Goal: Information Seeking & Learning: Learn about a topic

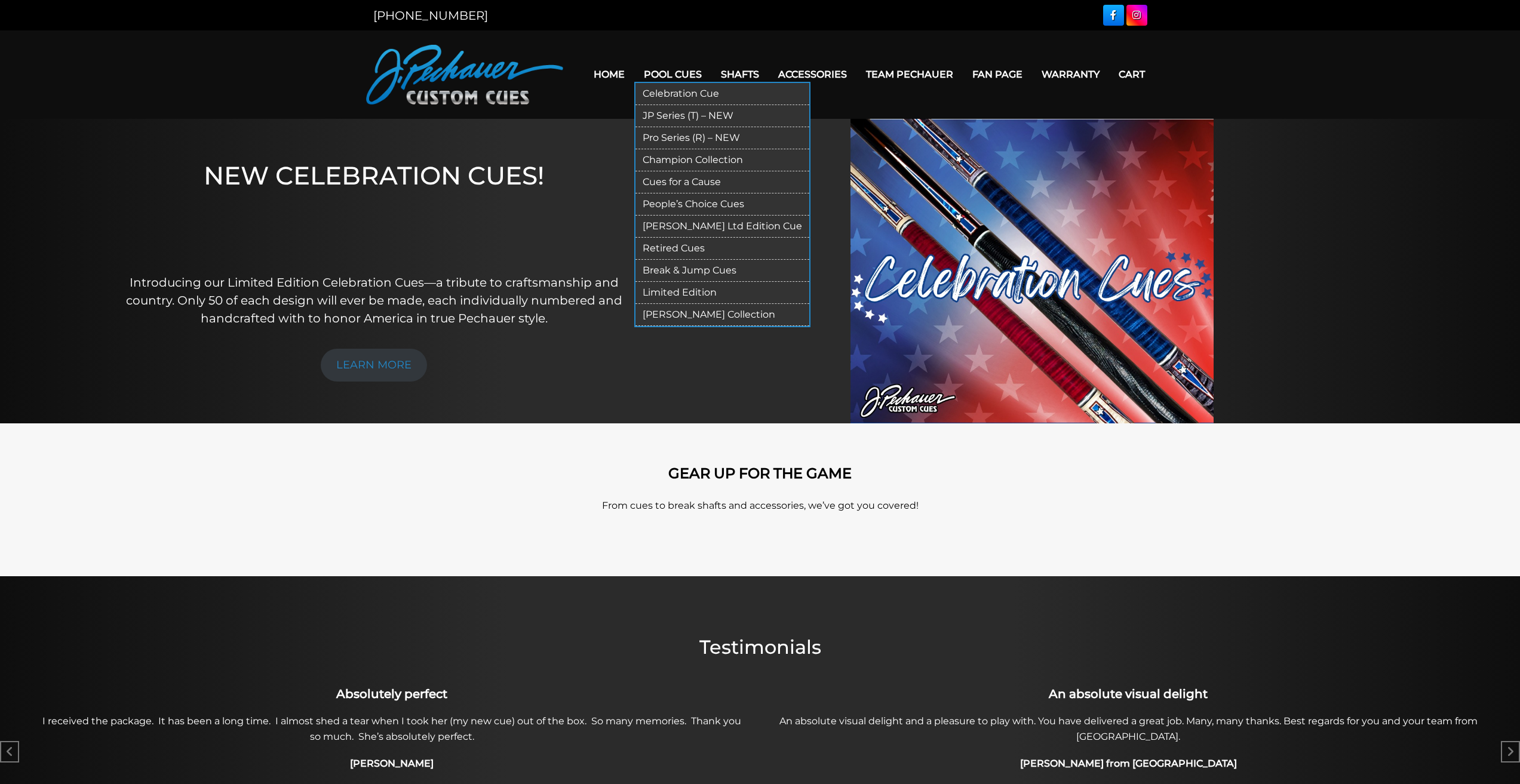
click at [685, 135] on link "Pro Series (R) – NEW" at bounding box center [722, 138] width 174 height 22
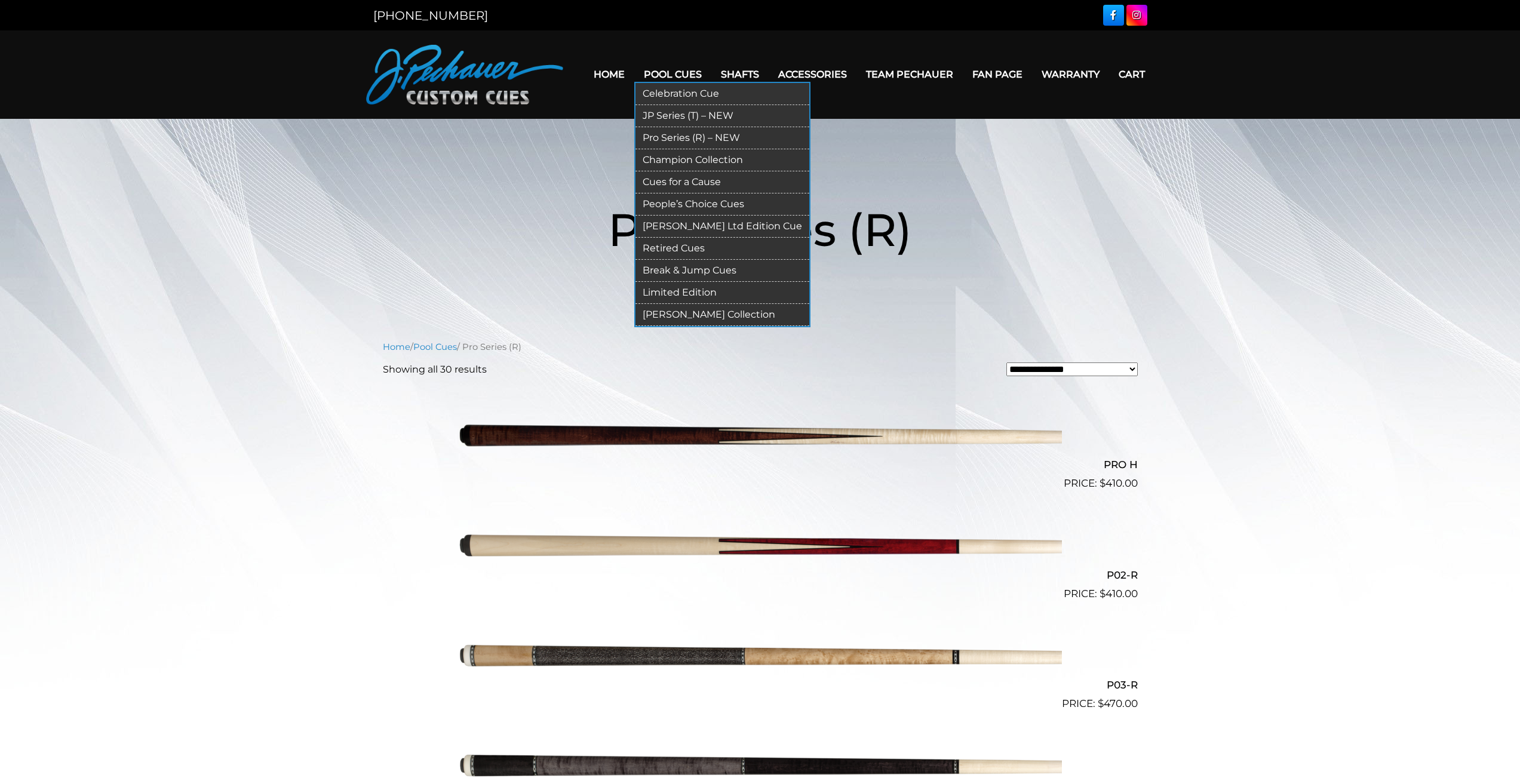
click at [689, 113] on link "JP Series (T) – NEW" at bounding box center [722, 116] width 174 height 22
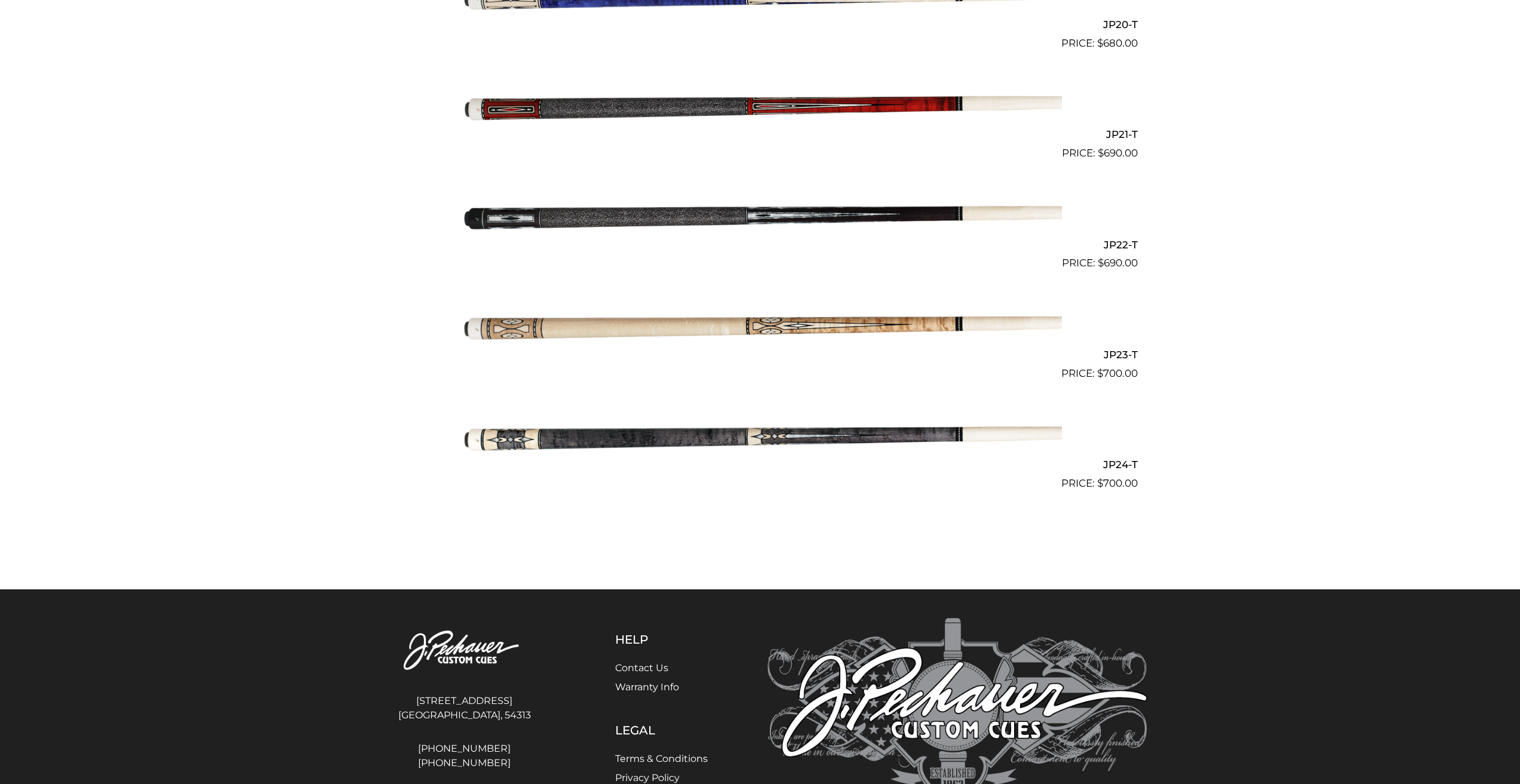
scroll to position [2540, 0]
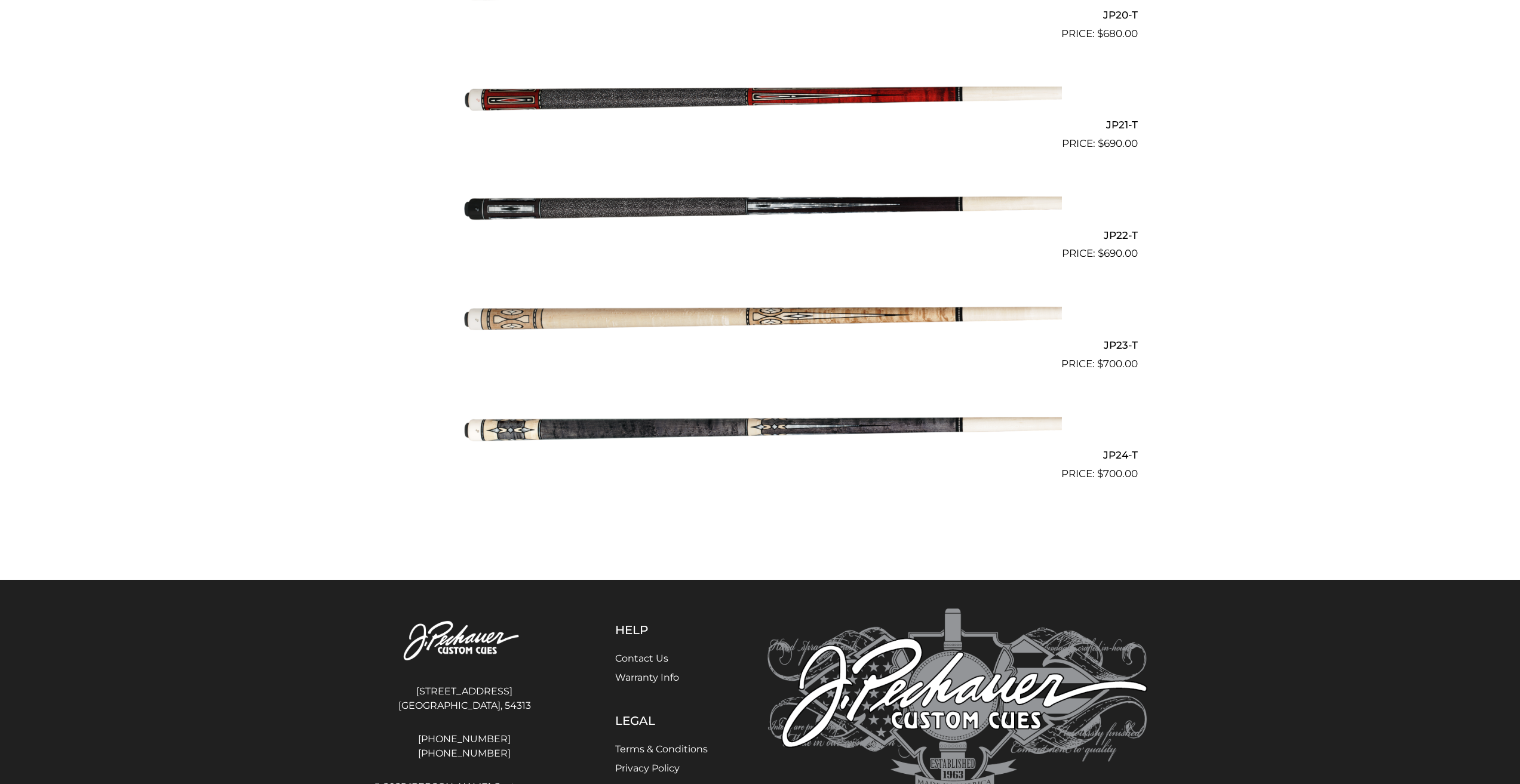
click at [579, 431] on img at bounding box center [760, 427] width 603 height 101
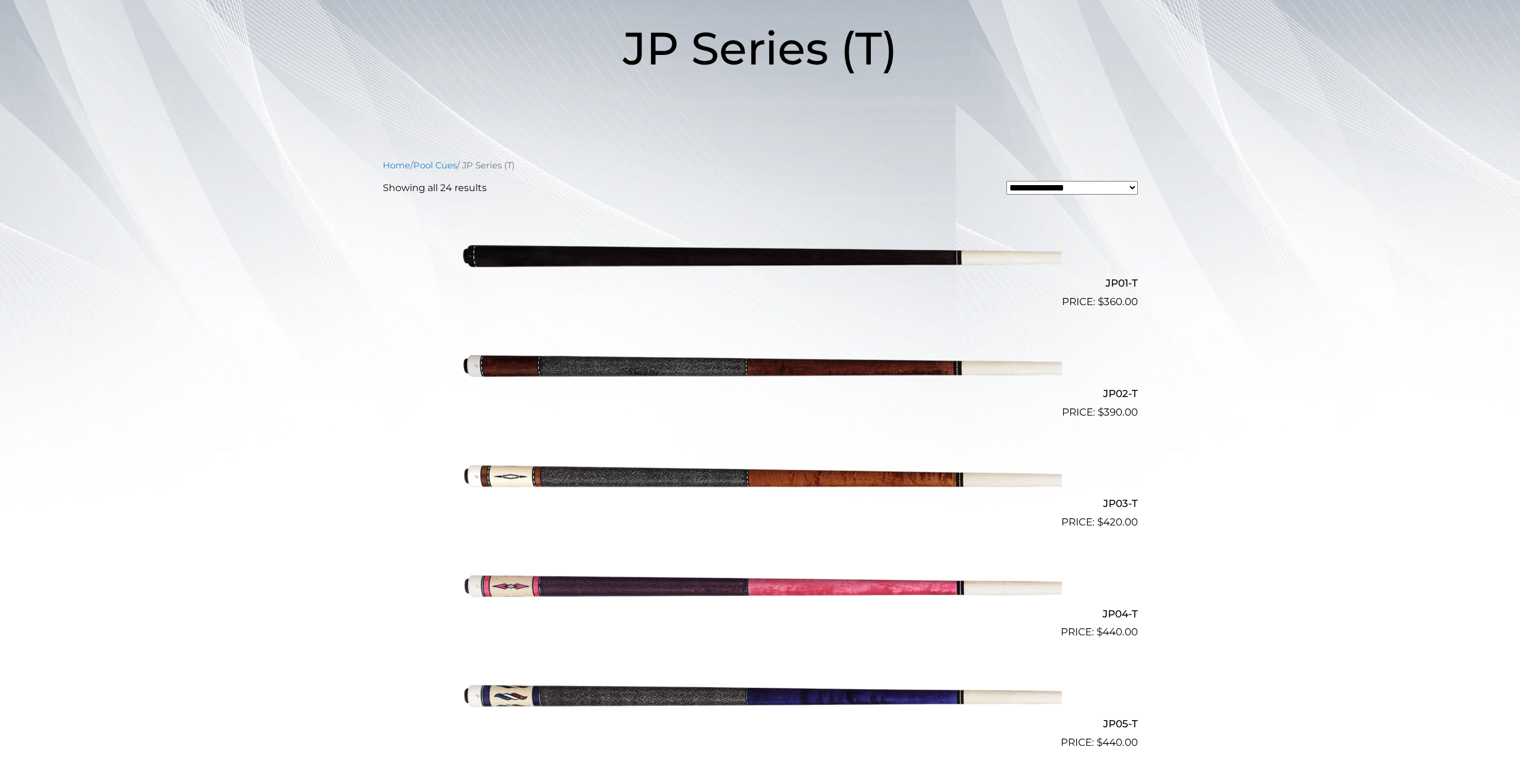
scroll to position [0, 0]
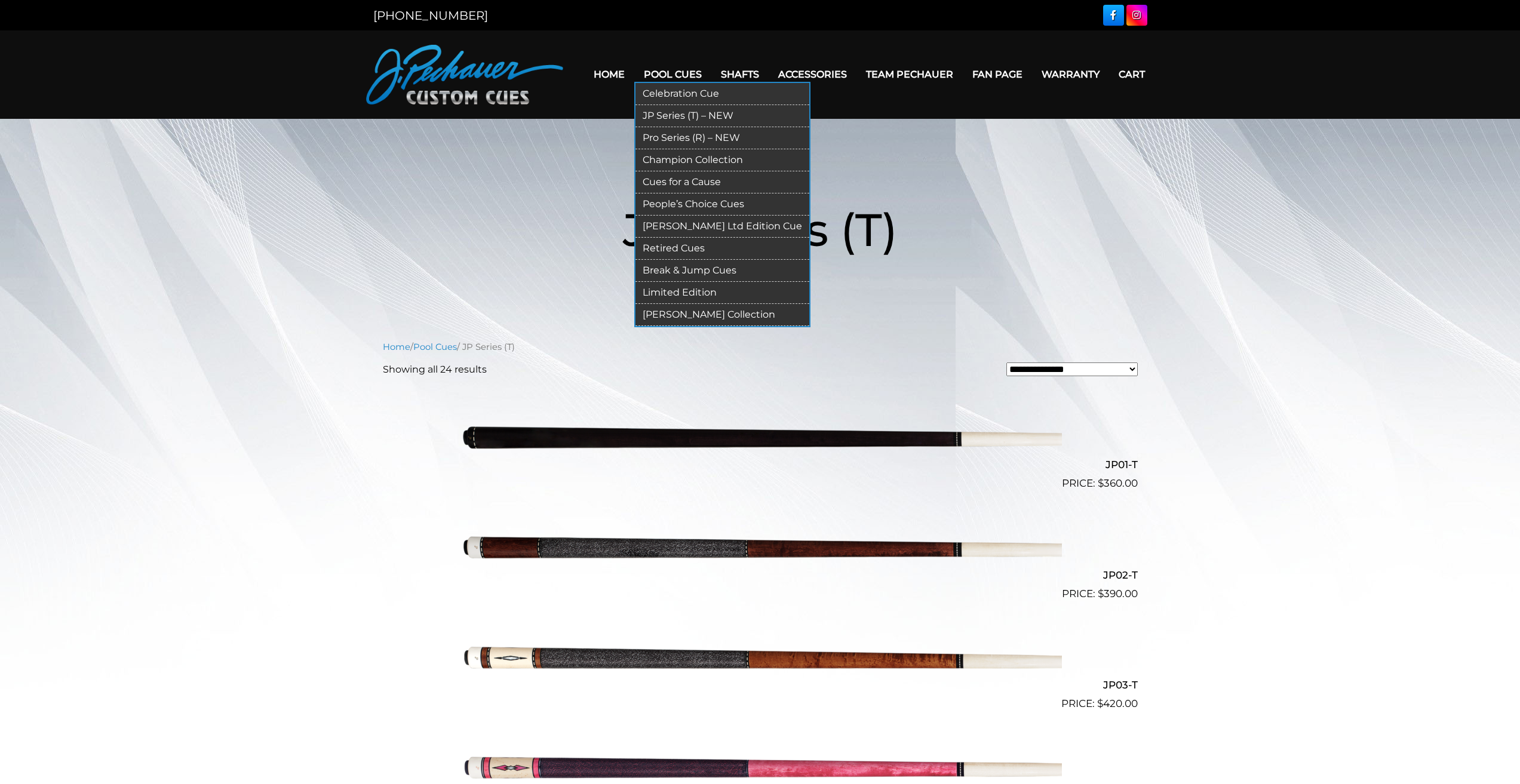
click at [689, 155] on link "Champion Collection" at bounding box center [722, 161] width 174 height 22
click at [672, 288] on link "Limited Edition" at bounding box center [722, 293] width 174 height 22
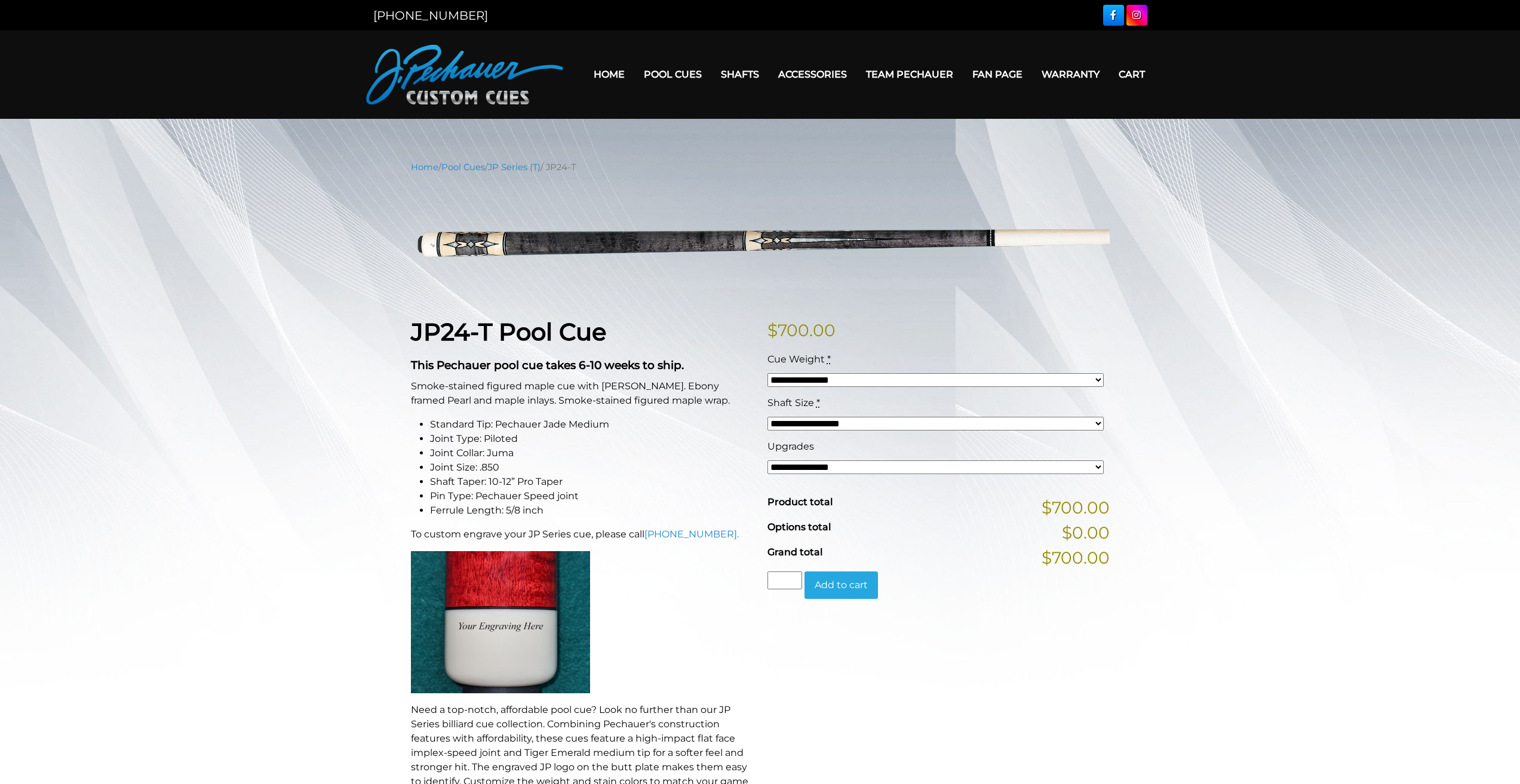
click at [829, 460] on select "**********" at bounding box center [935, 467] width 336 height 14
click at [1215, 491] on div "**********" at bounding box center [760, 660] width 1520 height 998
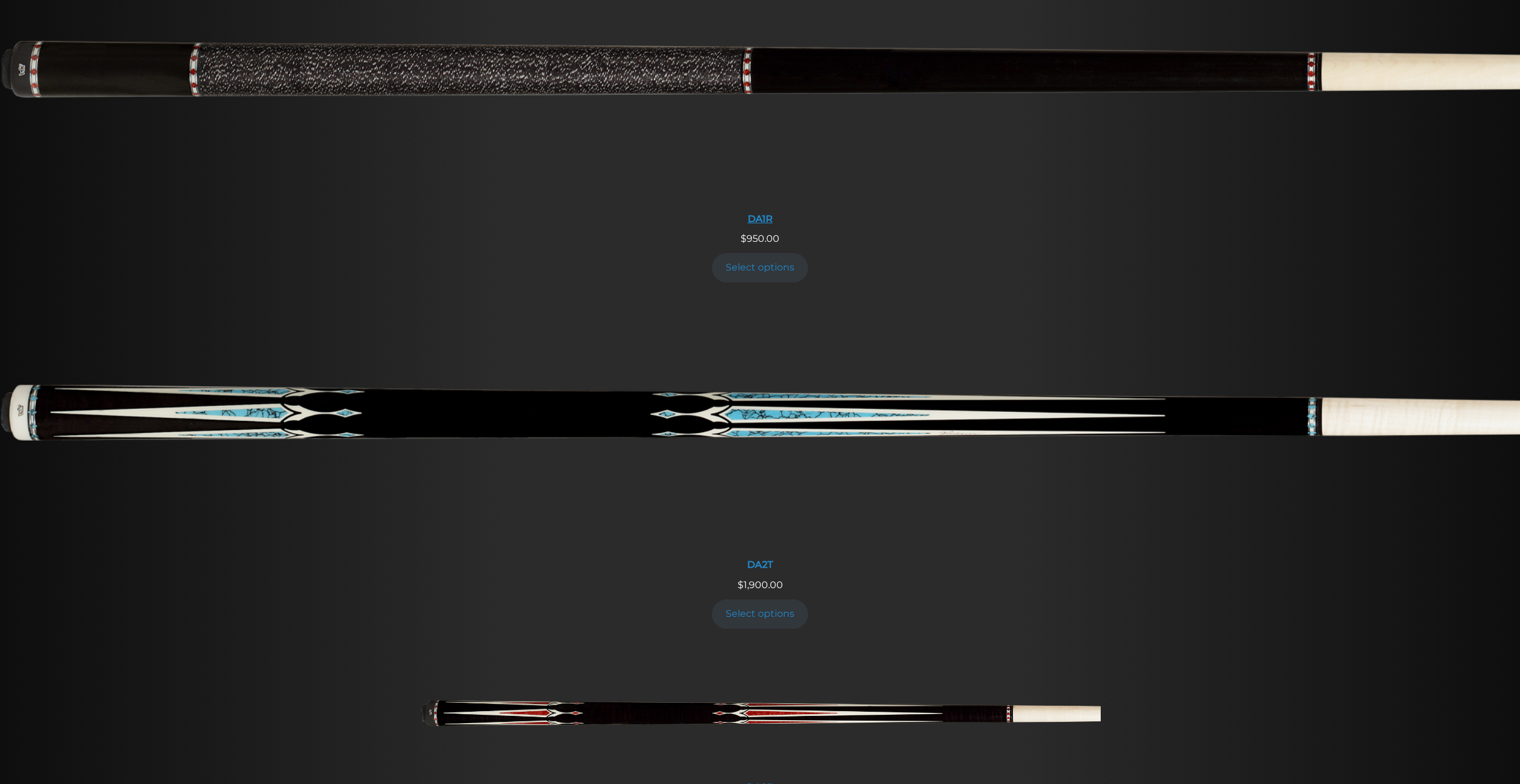
scroll to position [1678, 0]
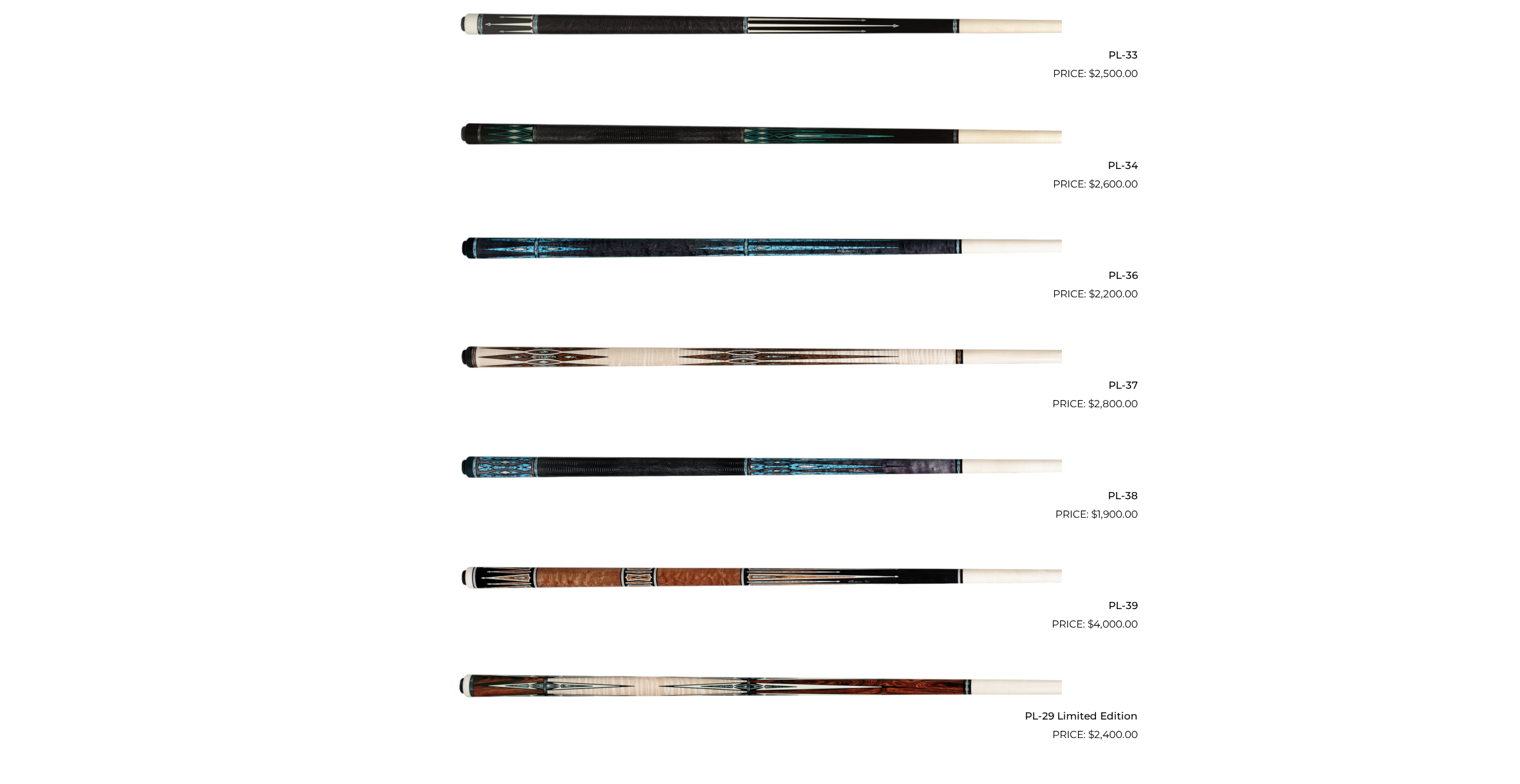
scroll to position [1002, 0]
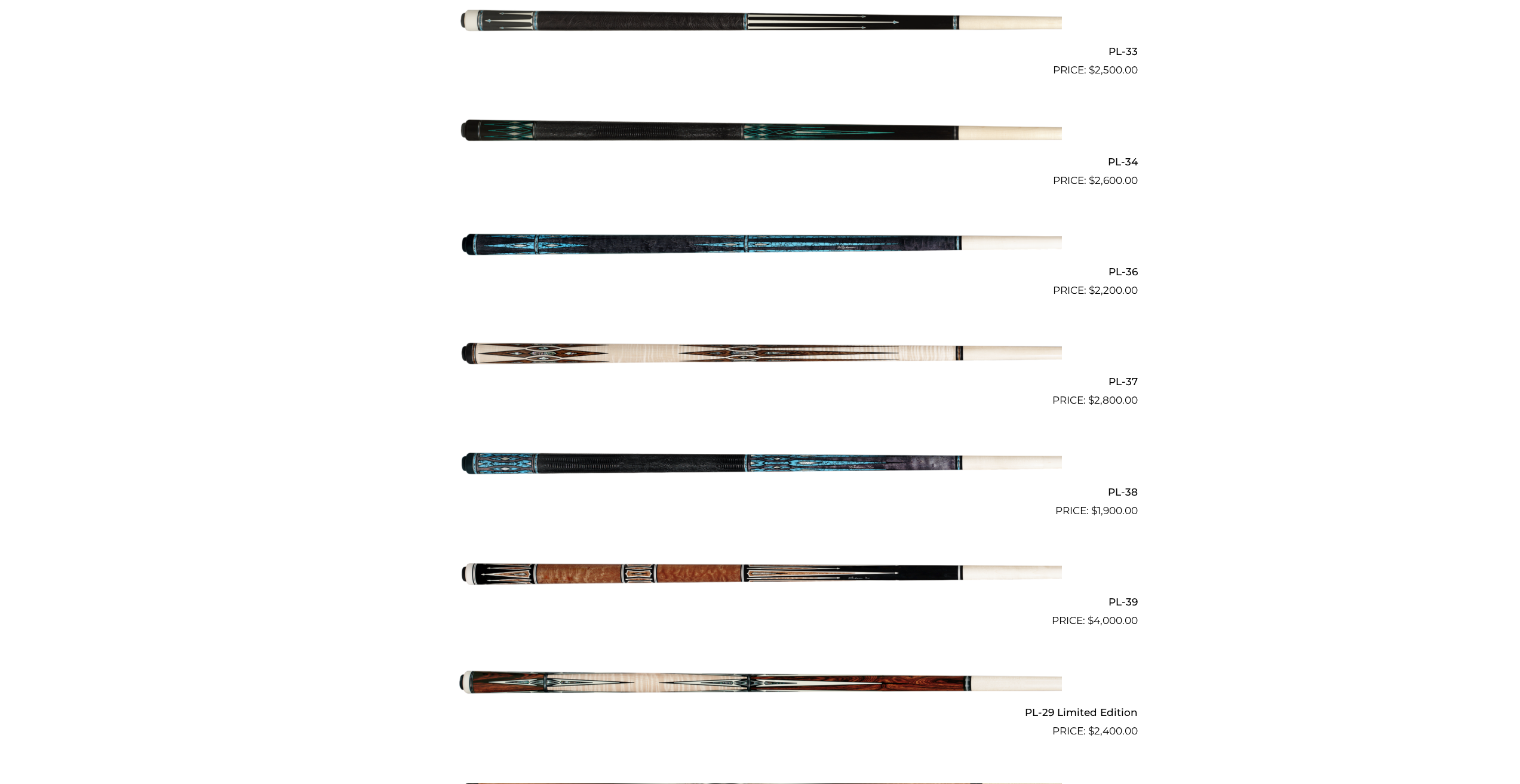
click at [608, 113] on img at bounding box center [760, 133] width 603 height 101
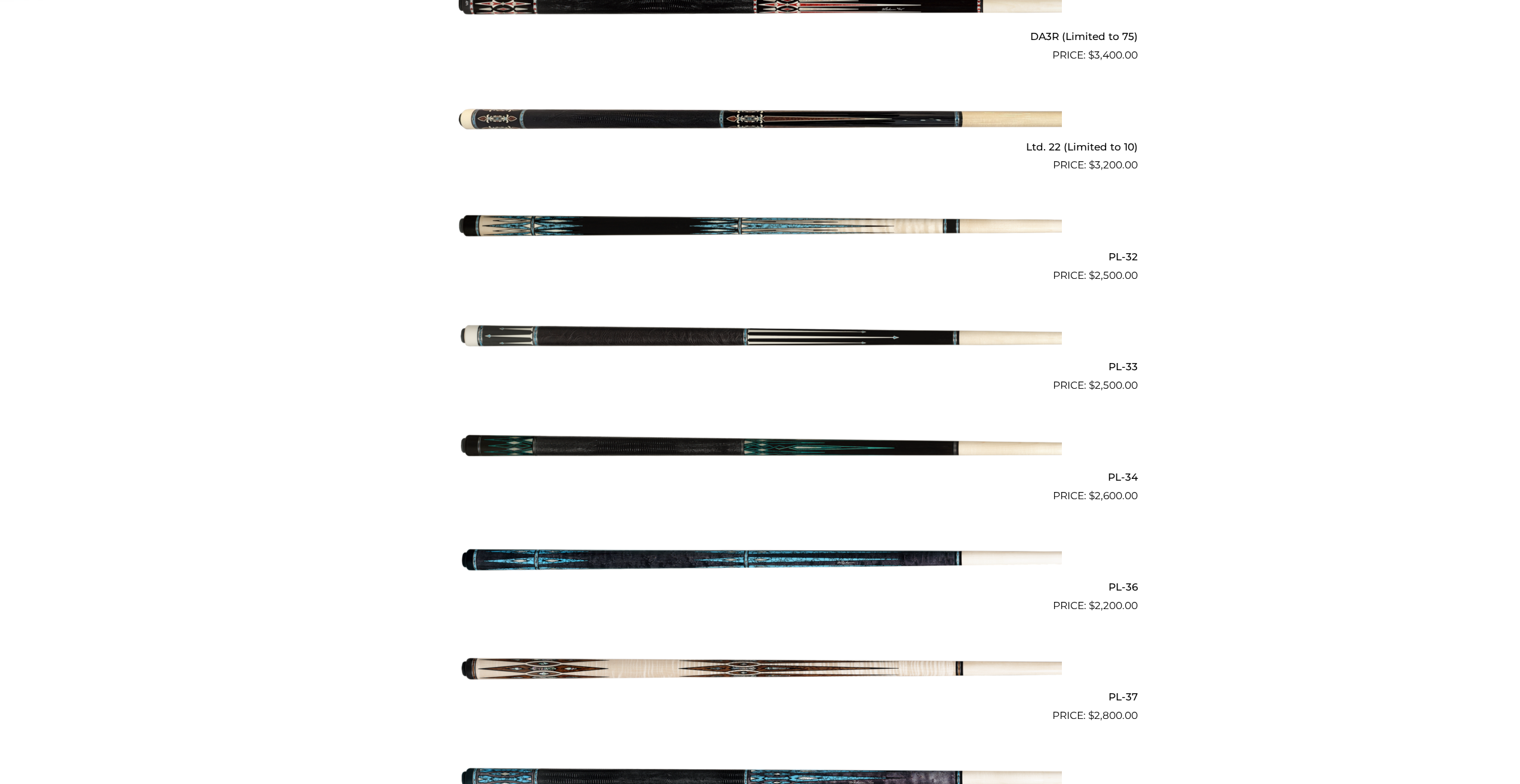
scroll to position [688, 0]
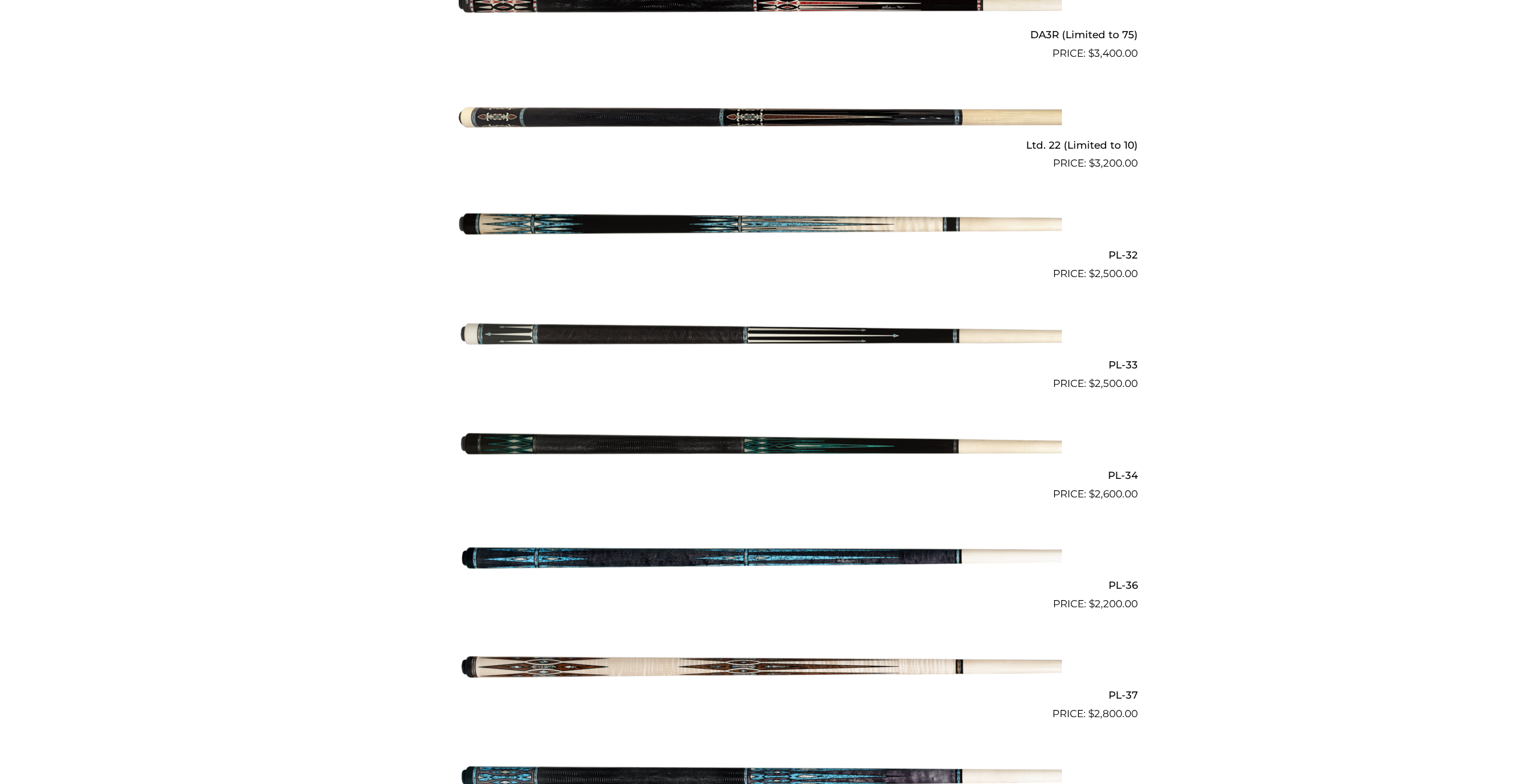
click at [567, 426] on img at bounding box center [760, 447] width 603 height 101
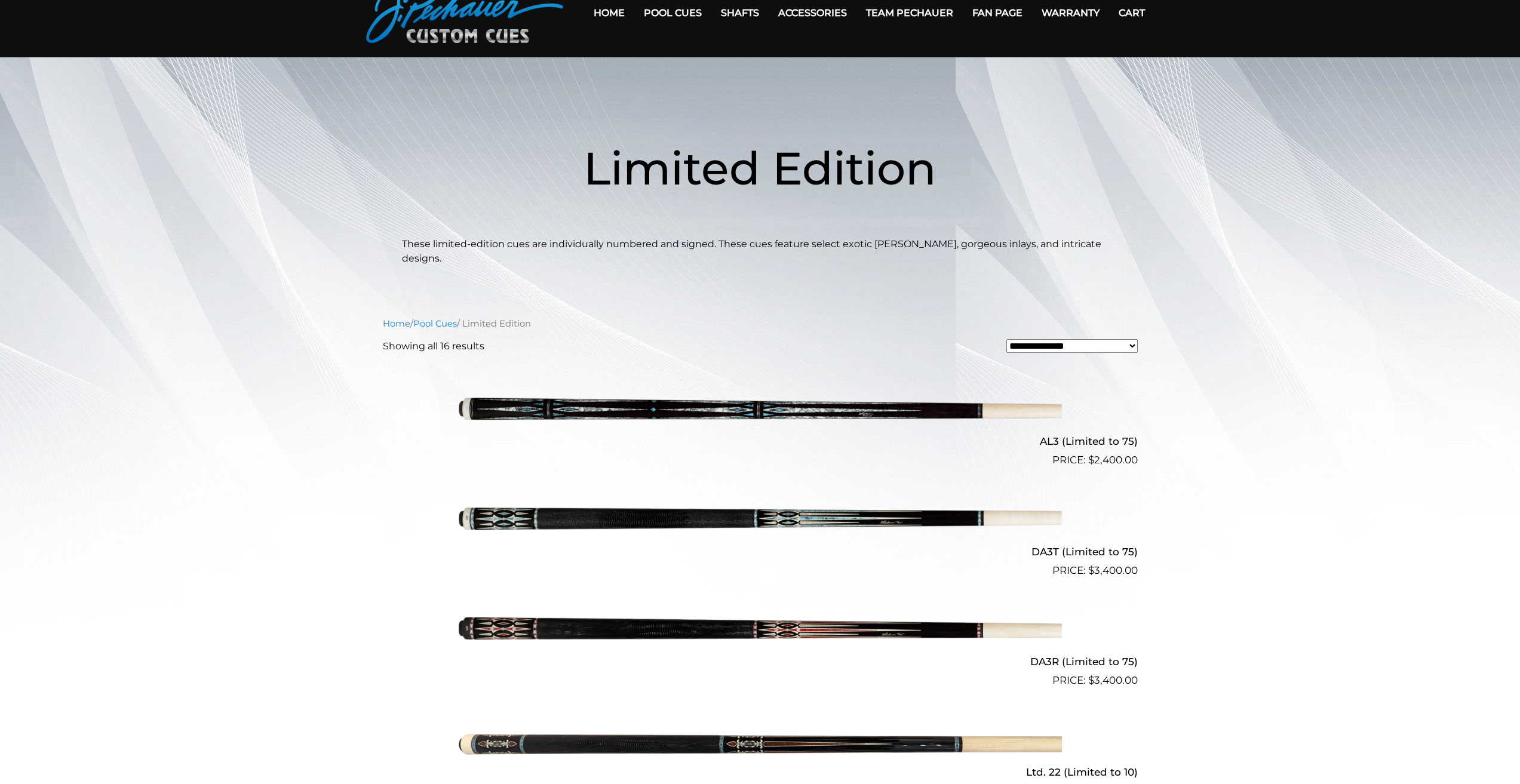
scroll to position [0, 0]
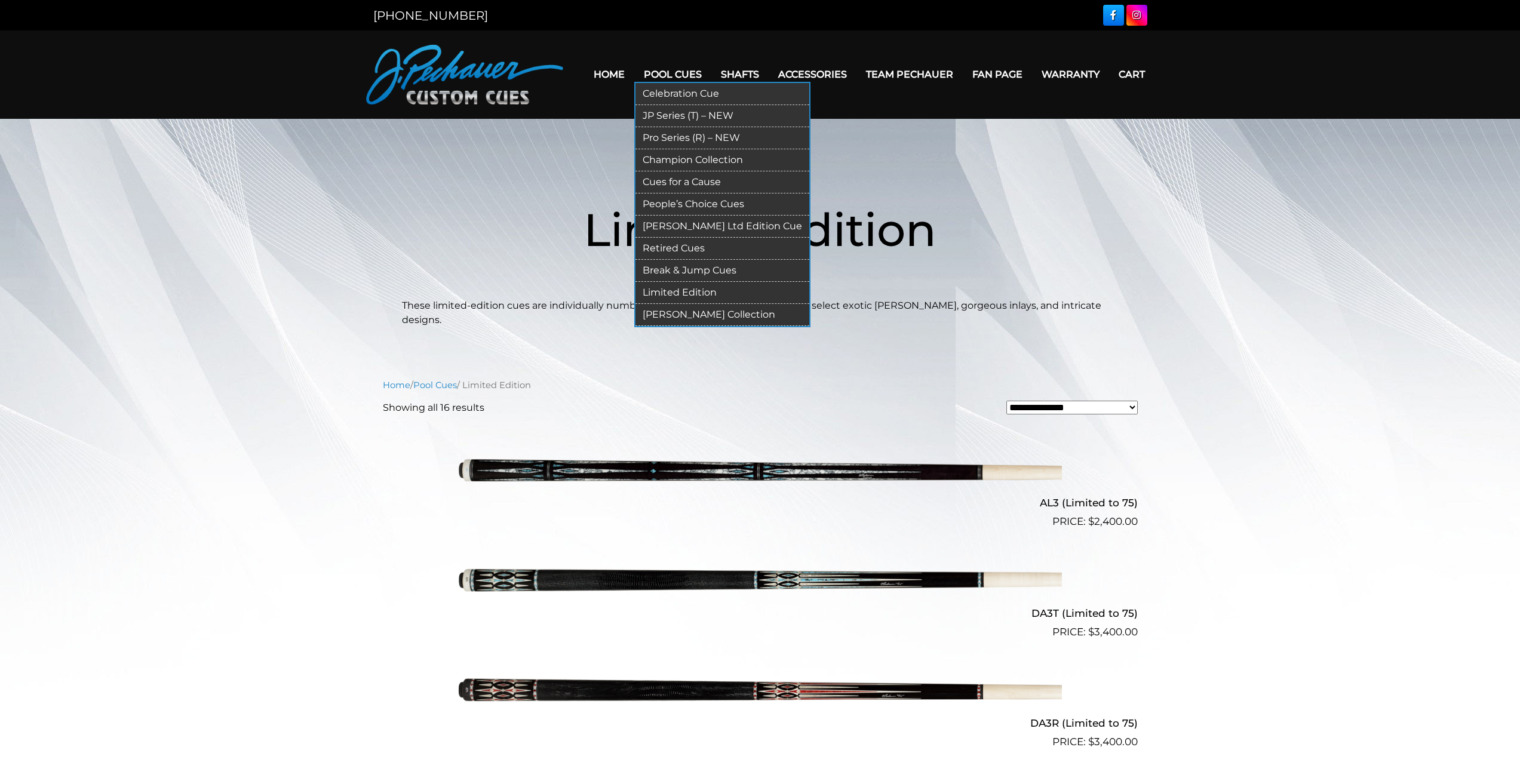
click at [681, 311] on link "[PERSON_NAME] Collection" at bounding box center [722, 315] width 174 height 22
click at [682, 246] on link "Retired Cues" at bounding box center [722, 249] width 174 height 22
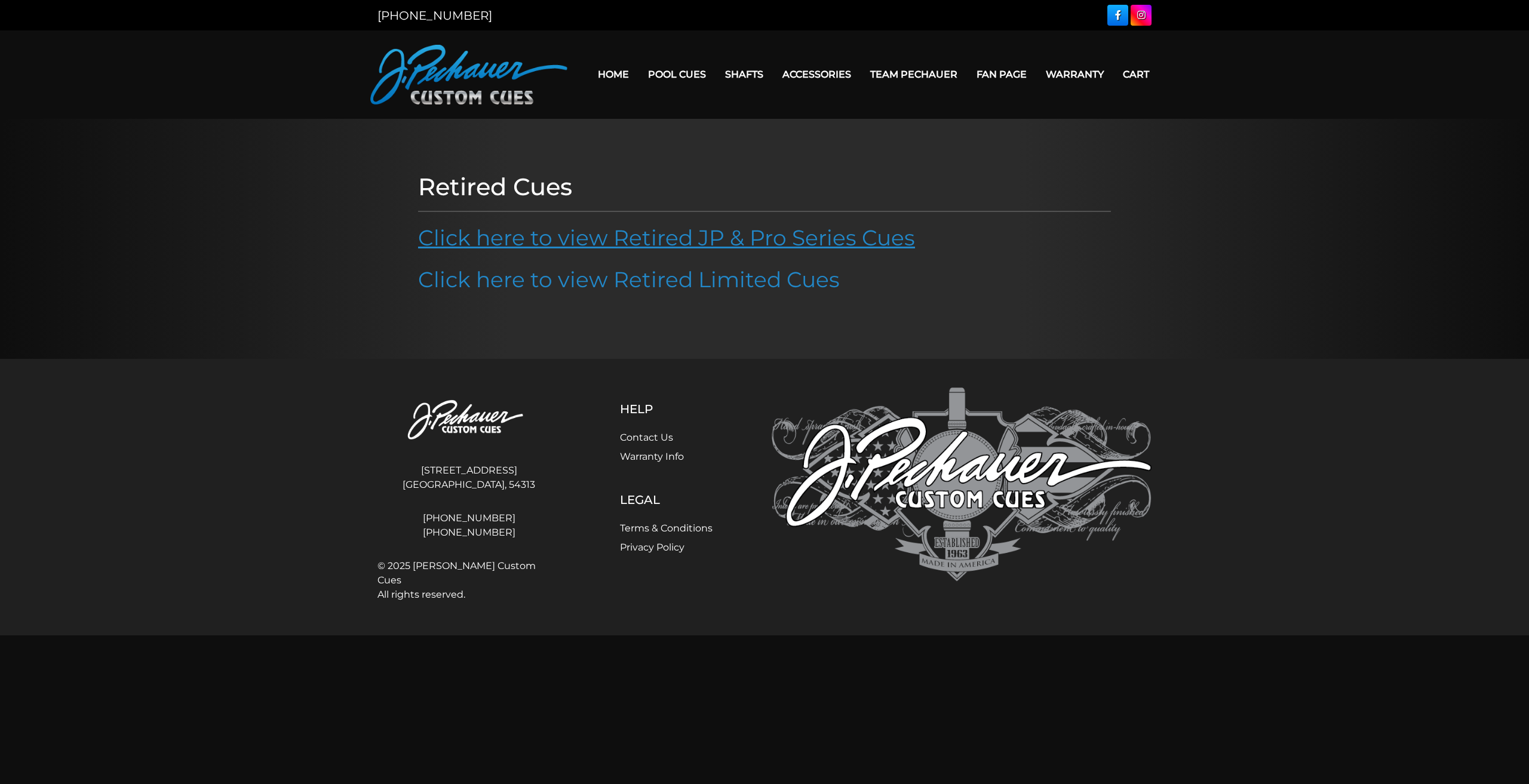
click at [670, 249] on link "Click here to view Retired JP & Pro Series Cues" at bounding box center [666, 237] width 497 height 27
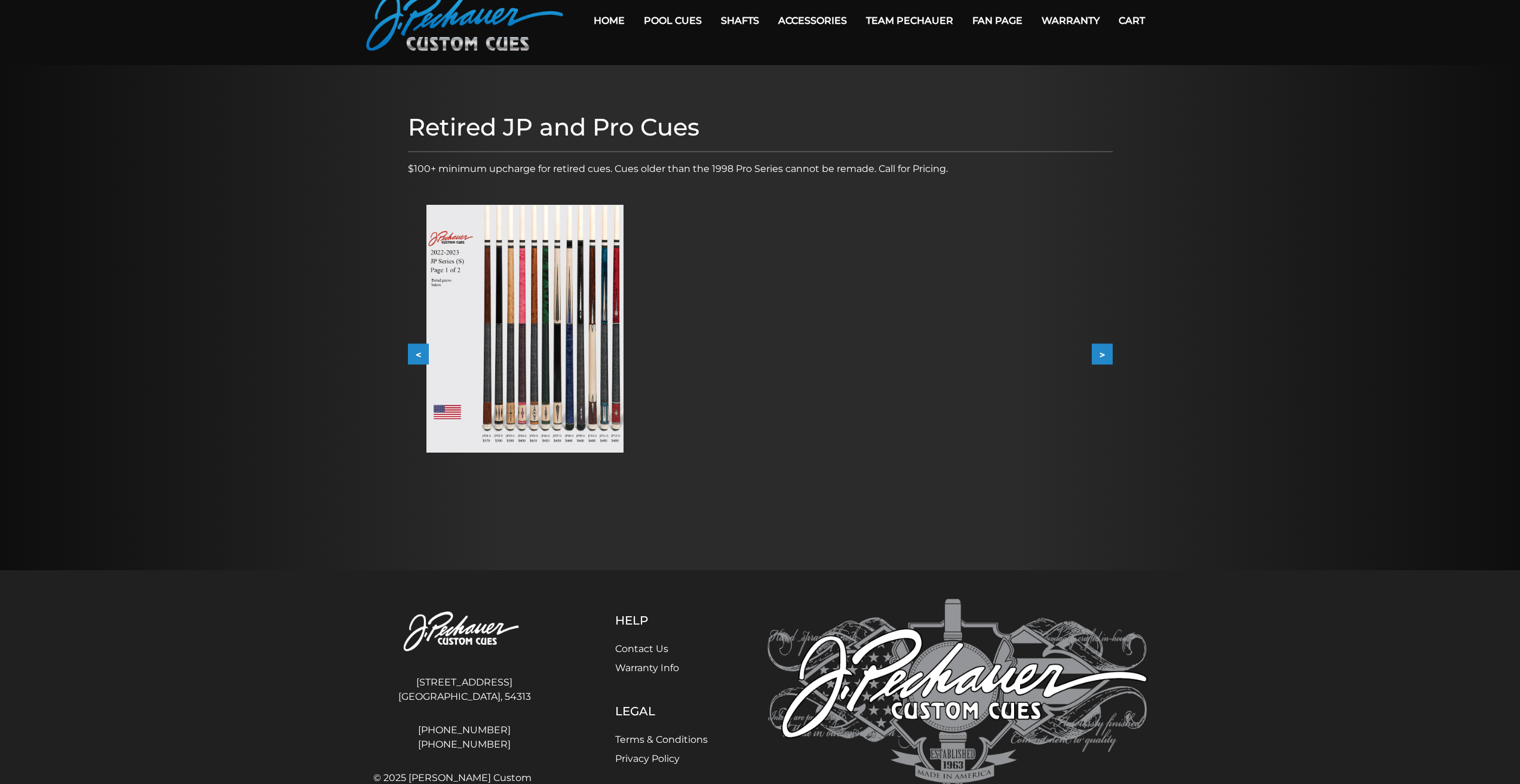
scroll to position [52, 0]
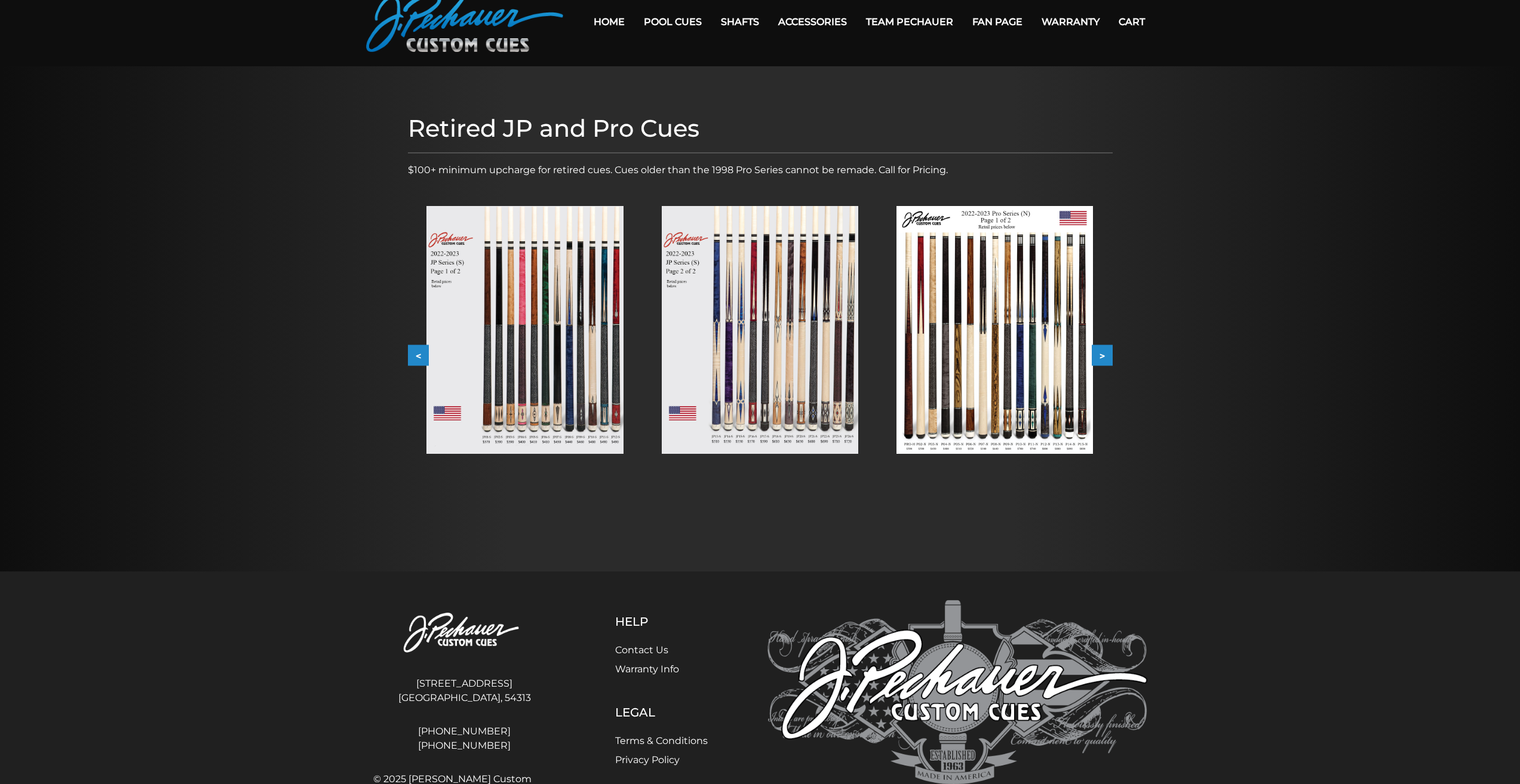
click at [967, 313] on img at bounding box center [994, 330] width 196 height 248
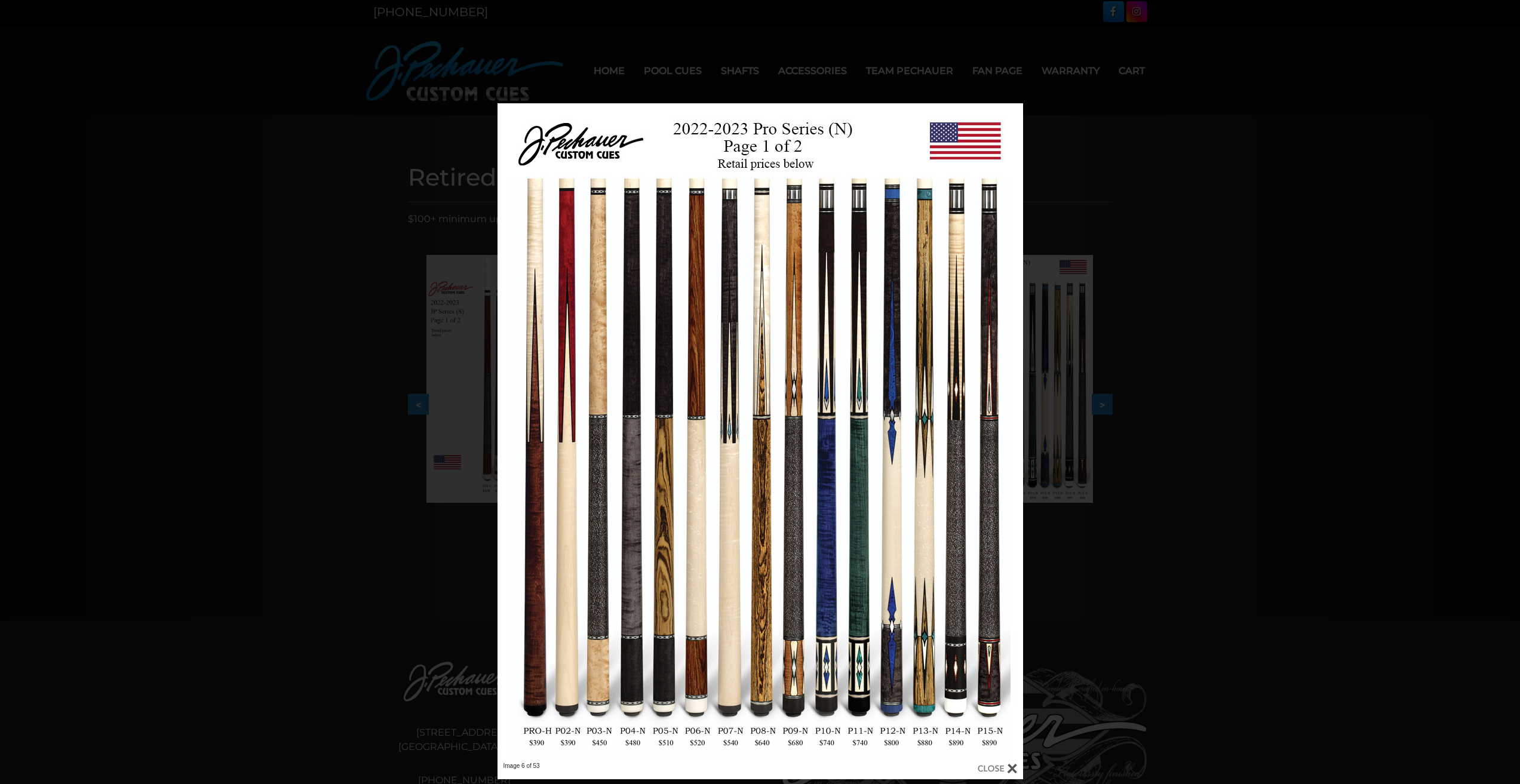
scroll to position [0, 0]
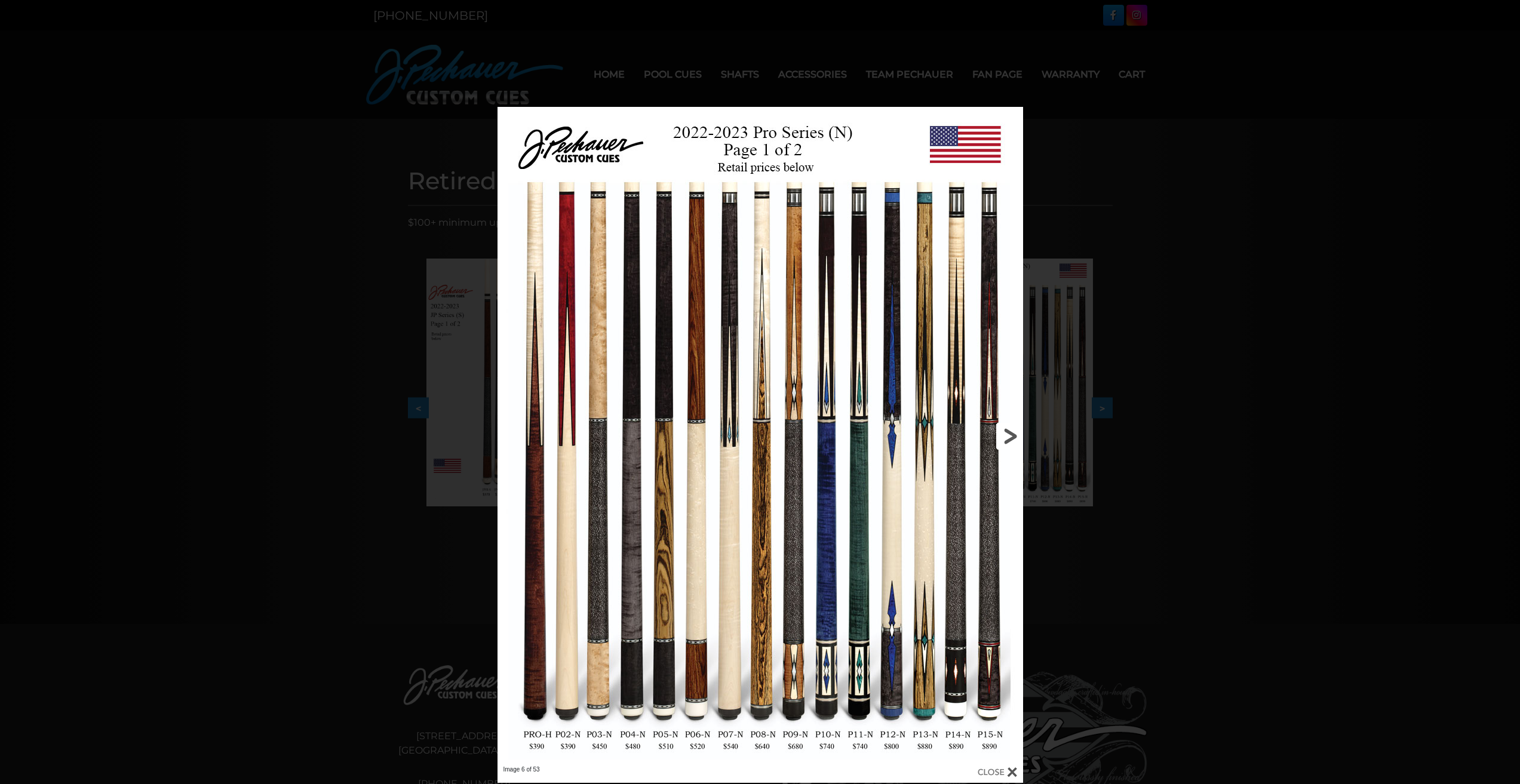
click at [1011, 435] on link at bounding box center [905, 436] width 237 height 658
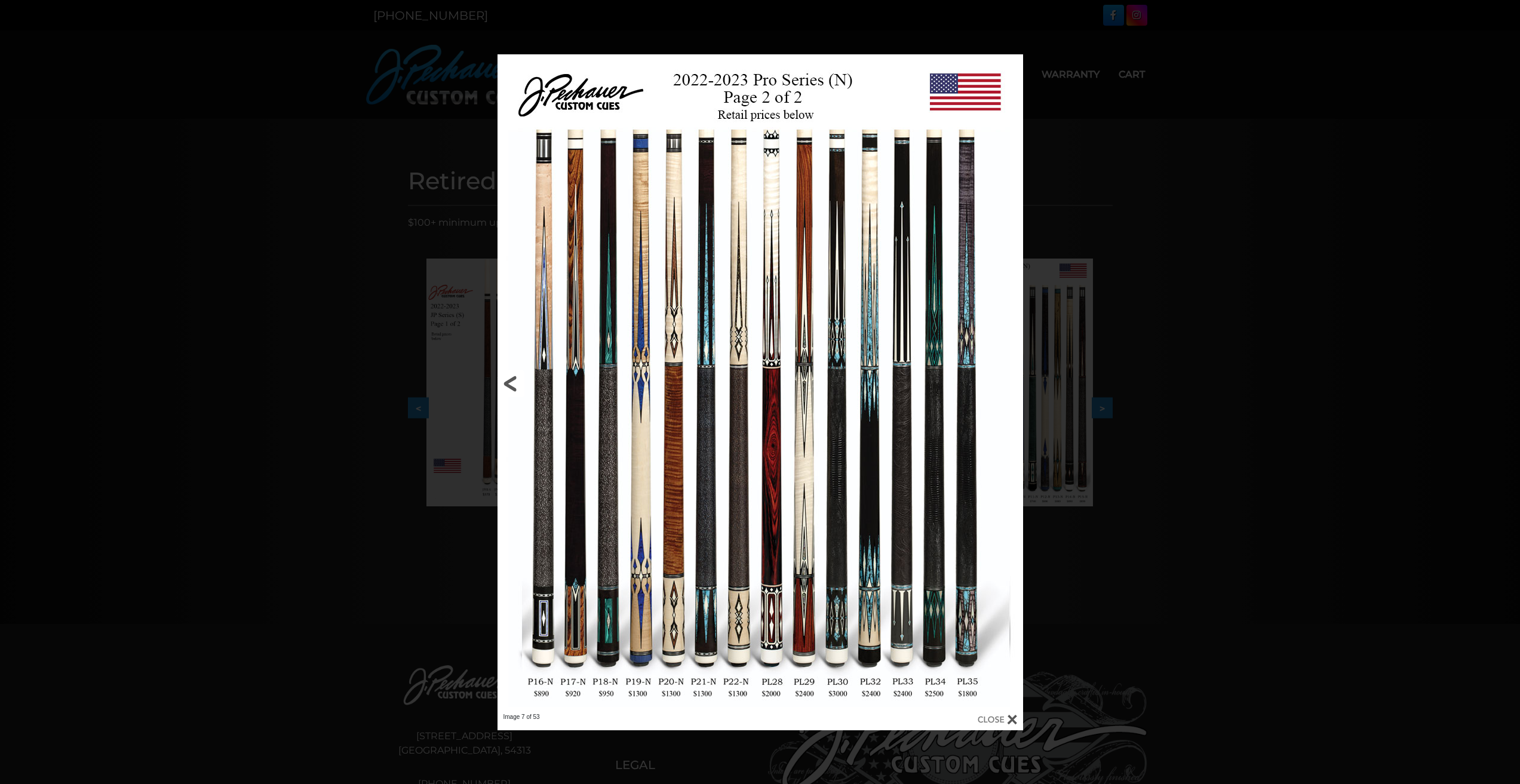
click at [504, 385] on link at bounding box center [615, 383] width 237 height 658
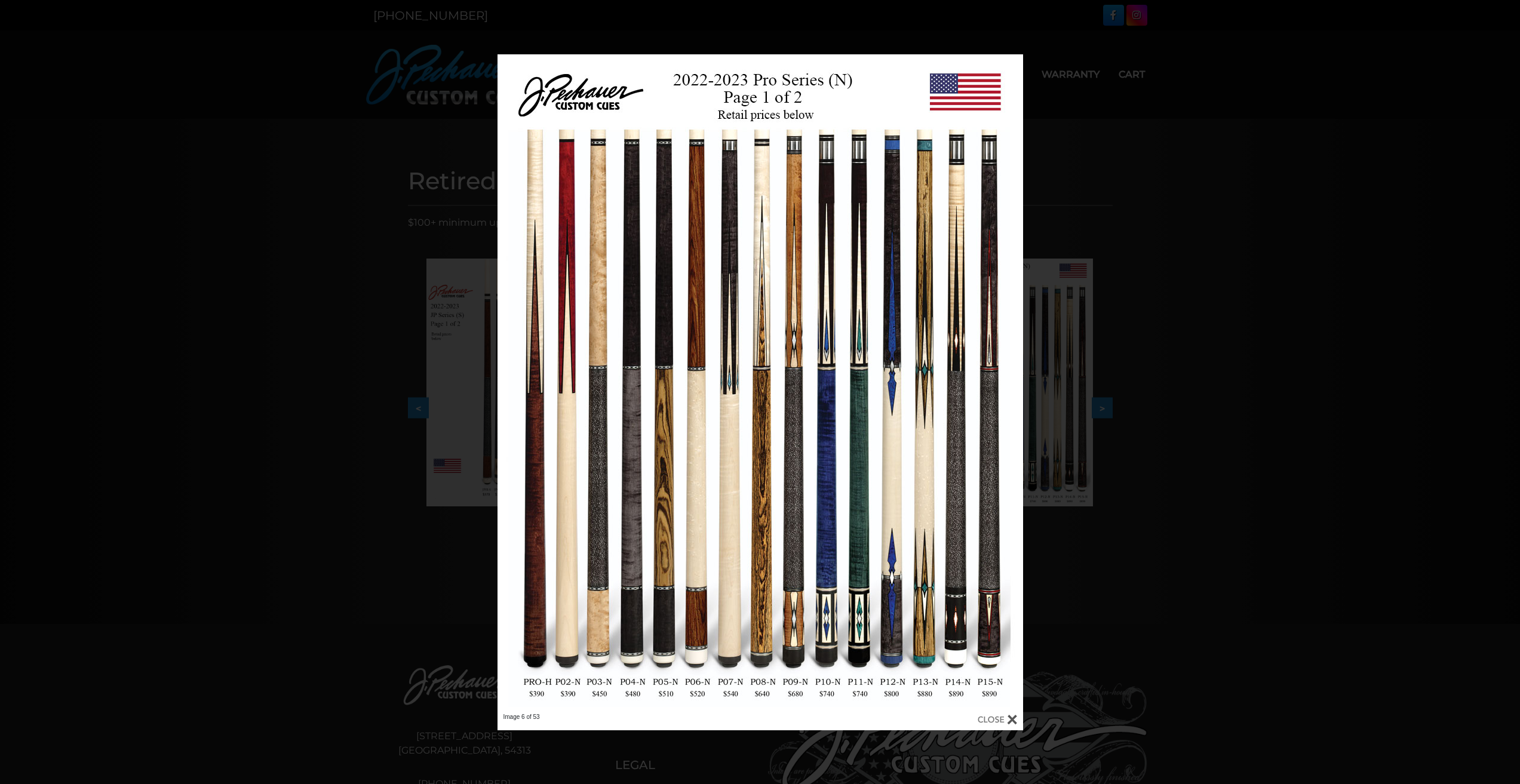
click at [381, 364] on div "Image 6 of 53" at bounding box center [760, 392] width 1520 height 676
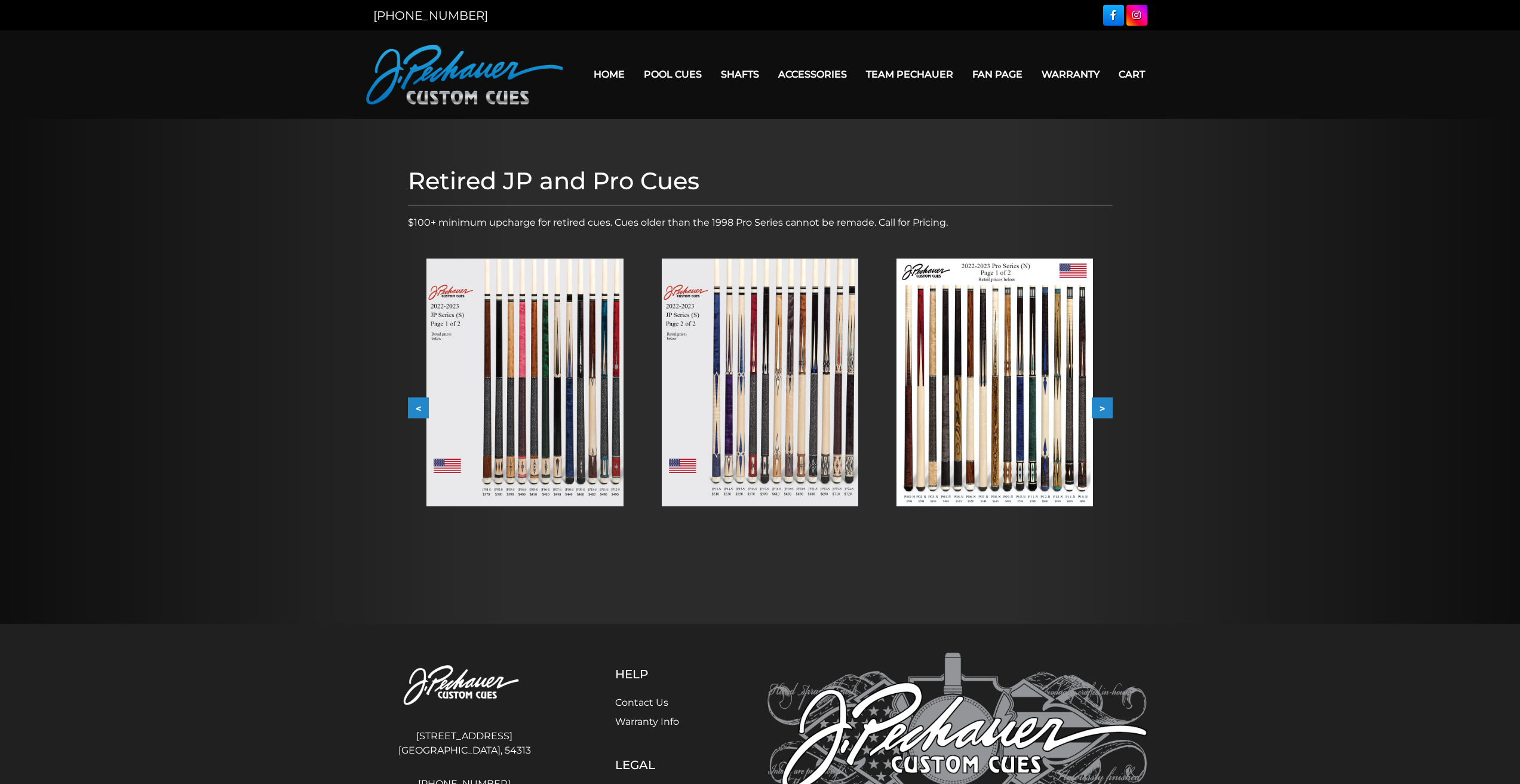
click at [542, 358] on img at bounding box center [524, 382] width 196 height 248
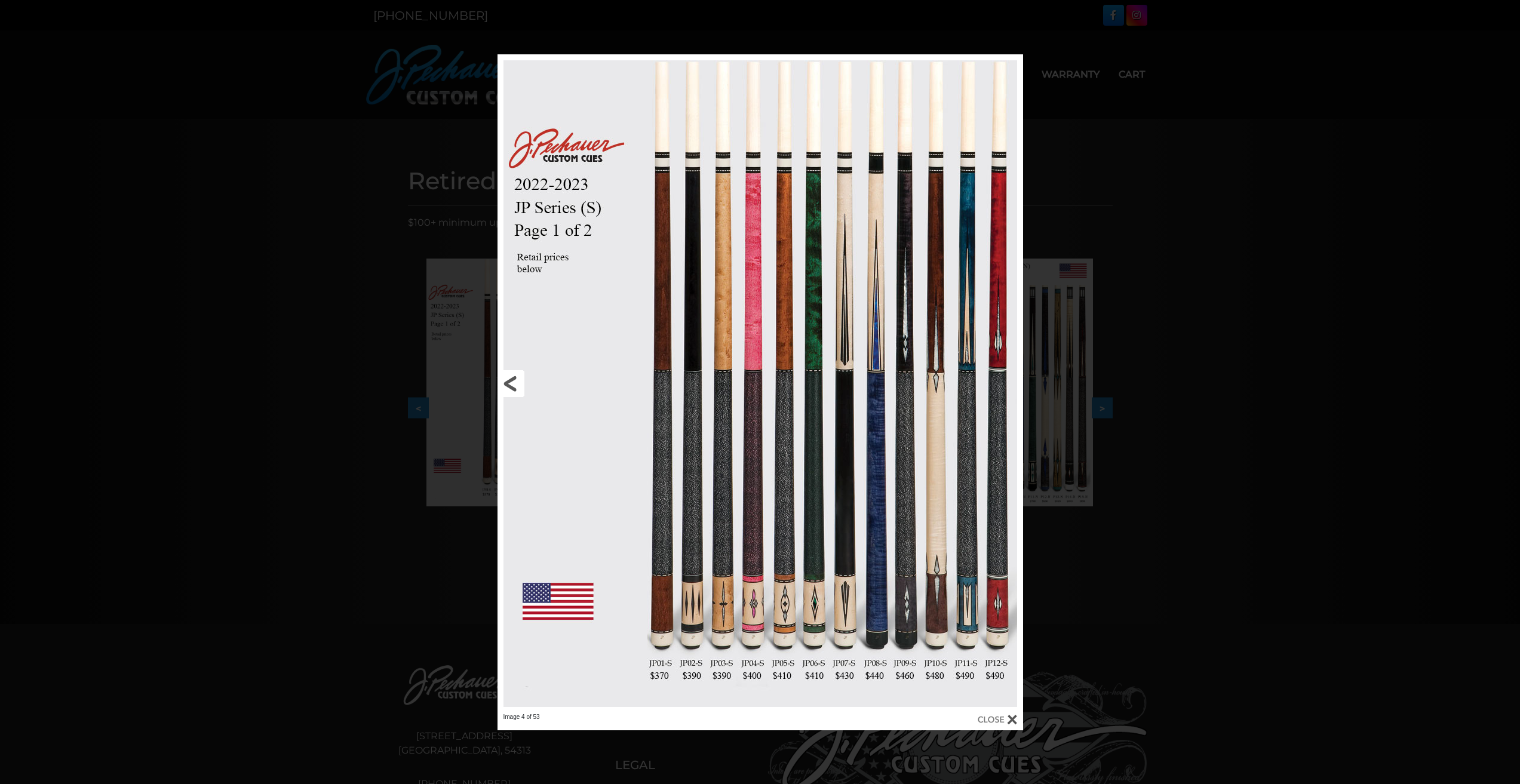
click at [516, 385] on link at bounding box center [615, 383] width 237 height 658
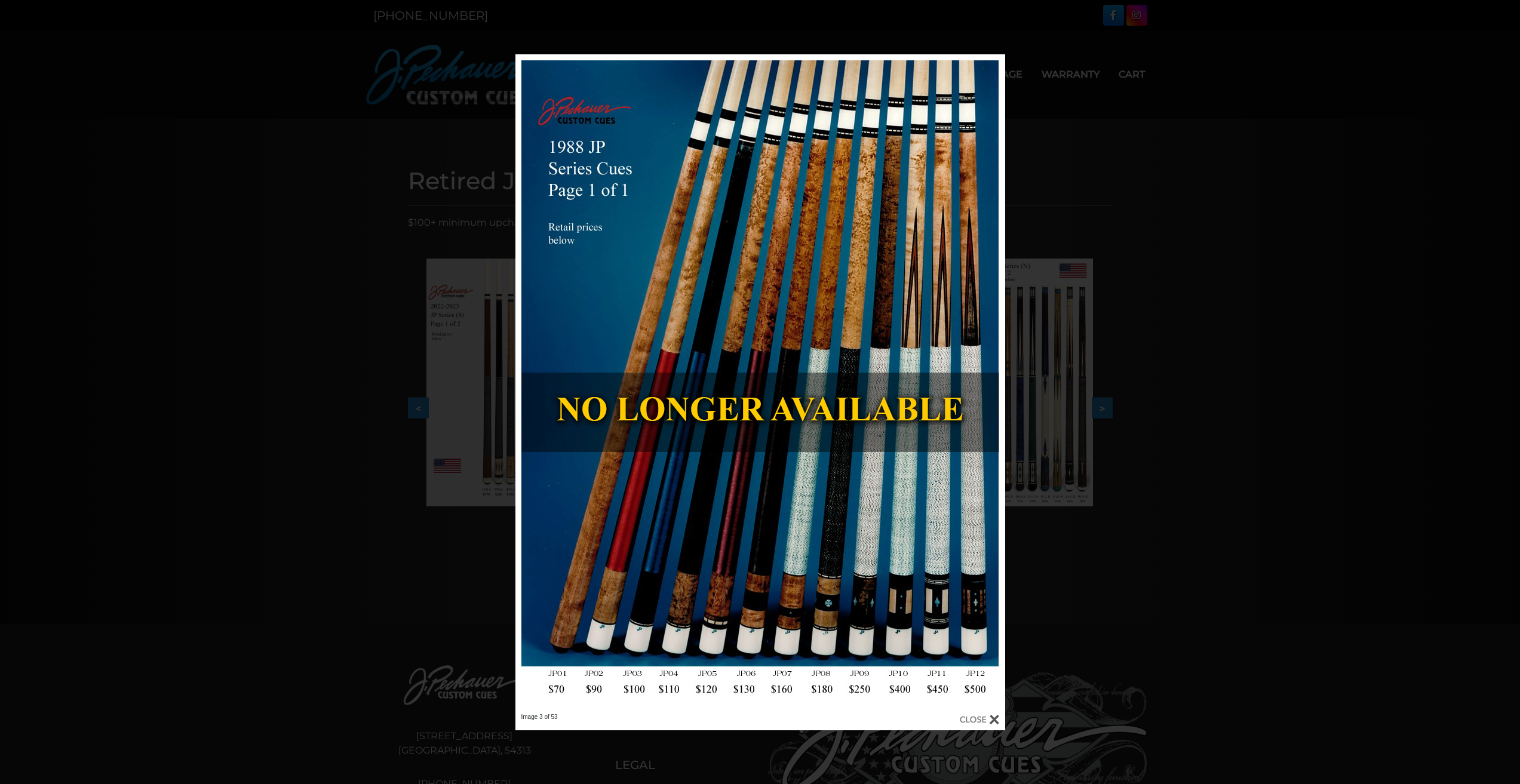
click at [414, 392] on div "Image 3 of 53" at bounding box center [760, 392] width 1520 height 676
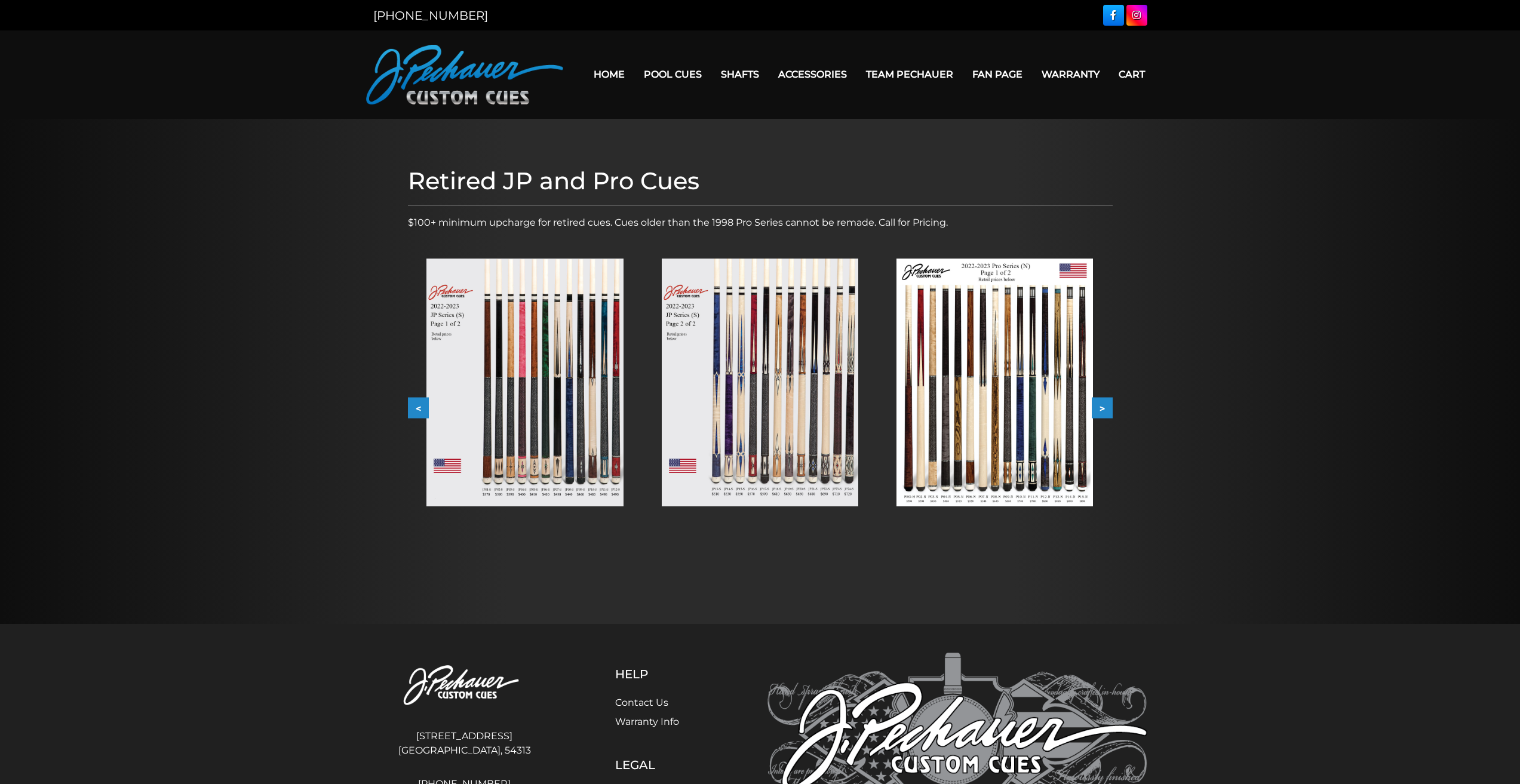
click at [747, 393] on img at bounding box center [759, 382] width 196 height 248
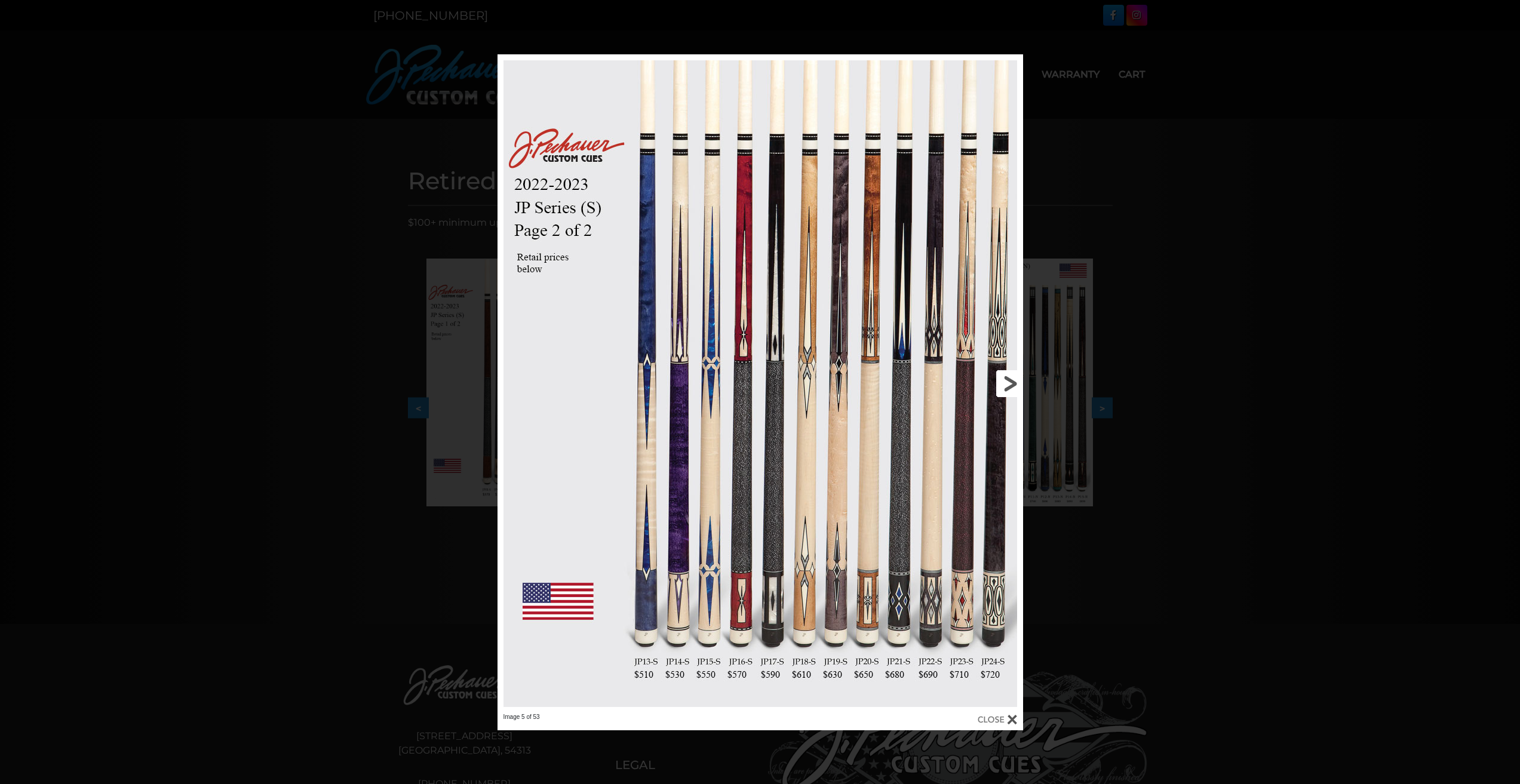
click at [1010, 380] on link at bounding box center [905, 383] width 237 height 658
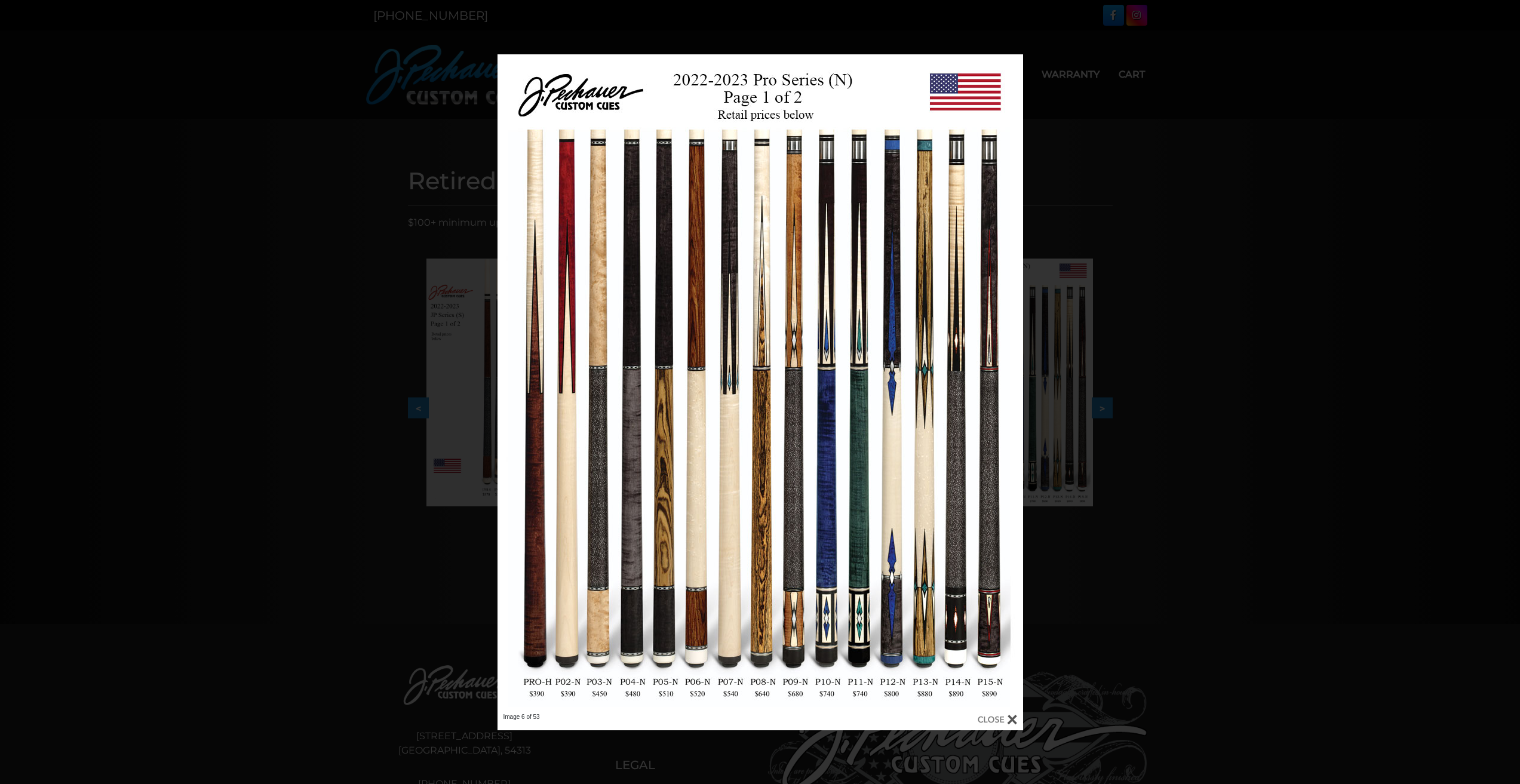
click at [1118, 381] on div "Image 6 of 53" at bounding box center [760, 392] width 1520 height 676
